Goal: Information Seeking & Learning: Understand process/instructions

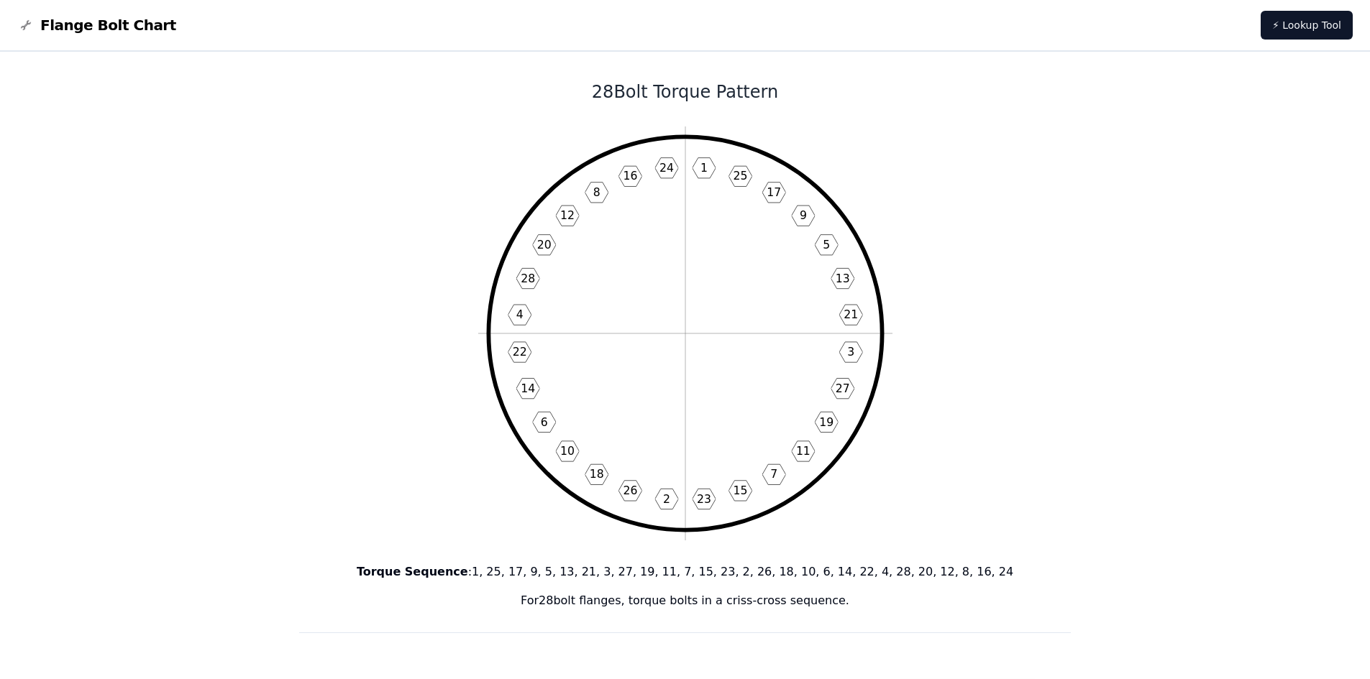
drag, startPoint x: 329, startPoint y: 155, endPoint x: 388, endPoint y: 100, distance: 80.4
